Goal: Task Accomplishment & Management: Manage account settings

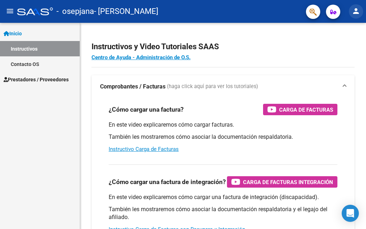
click at [356, 16] on button "person" at bounding box center [356, 11] width 14 height 14
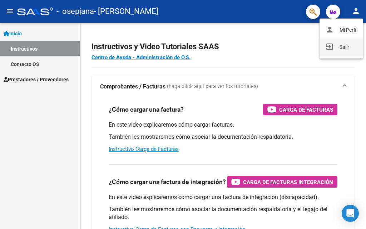
click at [341, 48] on button "exit_to_app Salir" at bounding box center [341, 47] width 44 height 17
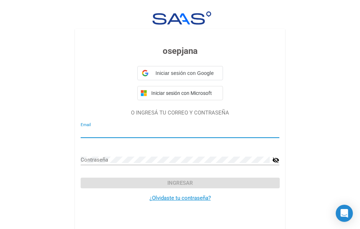
type input "xcobrarosabba@gmail.com"
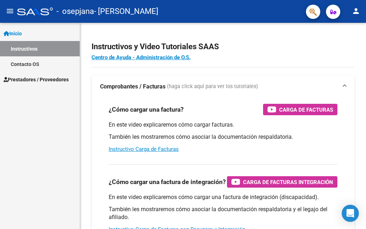
click at [360, 10] on button "person" at bounding box center [356, 11] width 14 height 14
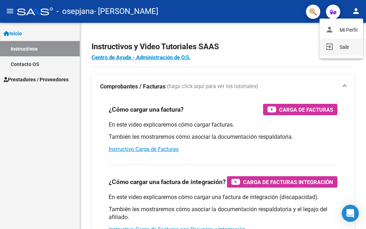
click at [339, 49] on button "exit_to_app Salir" at bounding box center [341, 47] width 44 height 17
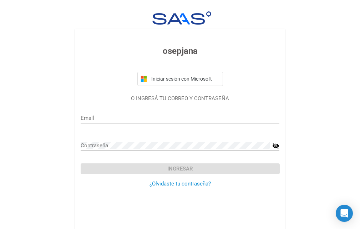
type input "fundacionabbats@gmail.com"
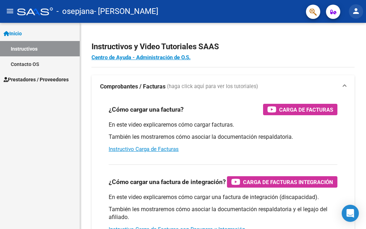
click at [354, 11] on mat-icon "person" at bounding box center [355, 11] width 9 height 9
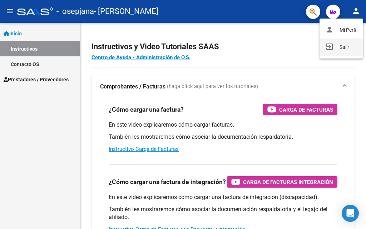
click at [340, 47] on button "exit_to_app Salir" at bounding box center [341, 47] width 44 height 17
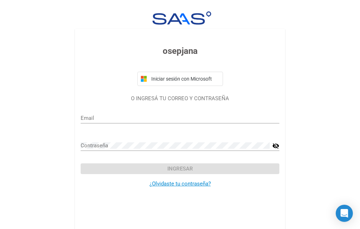
type input "[EMAIL_ADDRESS][DOMAIN_NAME]"
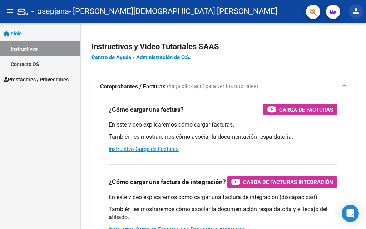
click at [354, 11] on mat-icon "person" at bounding box center [355, 11] width 9 height 9
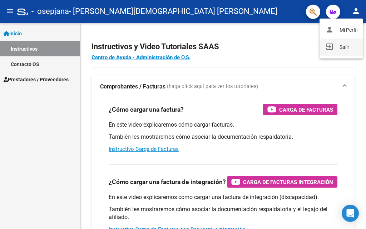
click at [340, 44] on button "exit_to_app Salir" at bounding box center [341, 47] width 44 height 17
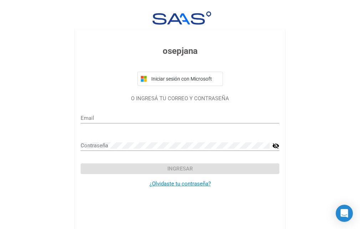
type input "fundacionabbaadm@gmail.com"
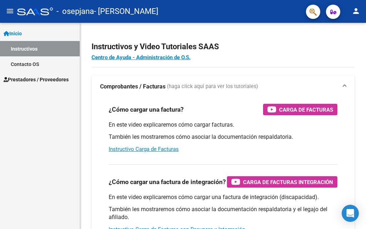
click at [353, 12] on mat-icon "person" at bounding box center [355, 11] width 9 height 9
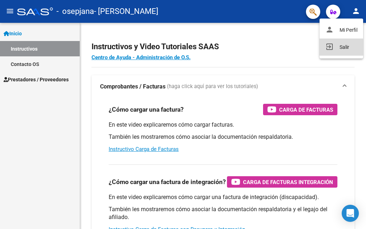
click at [344, 45] on button "exit_to_app Salir" at bounding box center [341, 47] width 44 height 17
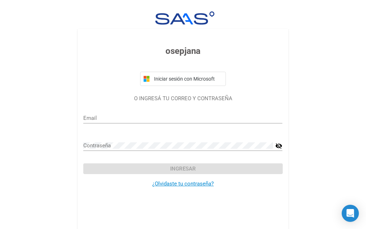
type input "[EMAIL_ADDRESS][DOMAIN_NAME]"
